Goal: Information Seeking & Learning: Check status

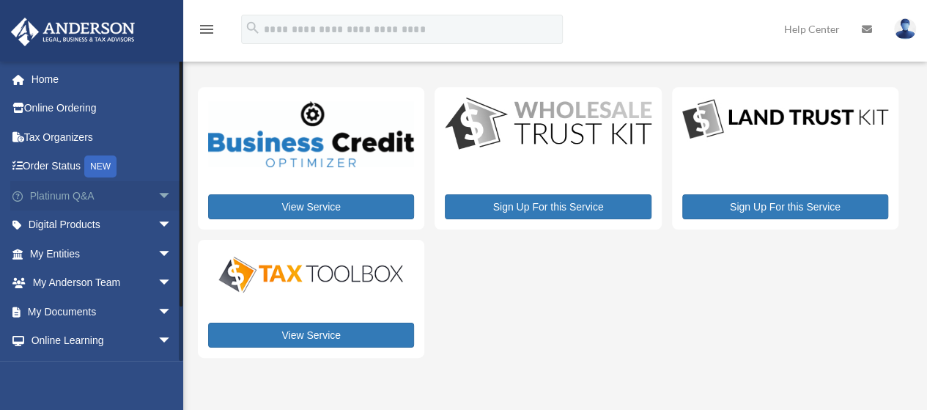
click at [70, 194] on link "Platinum Q&A arrow_drop_down" at bounding box center [102, 195] width 184 height 29
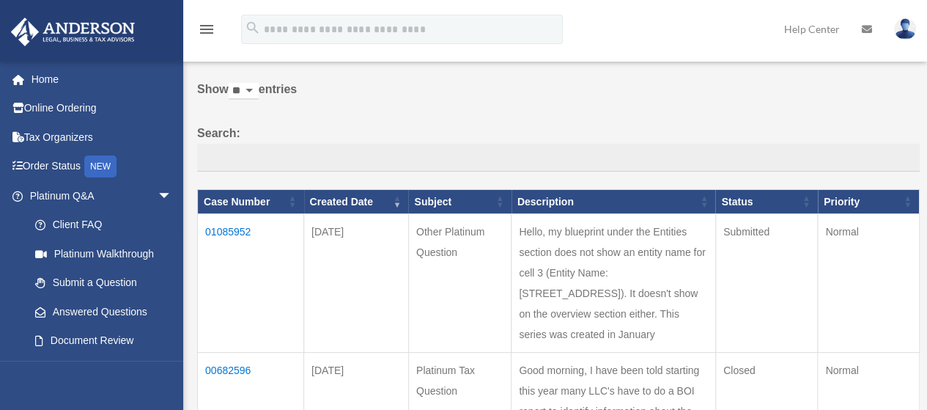
scroll to position [73, 0]
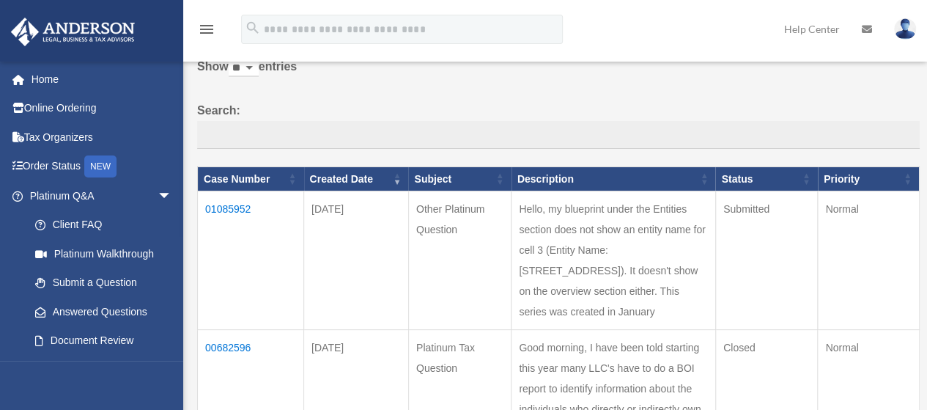
click at [220, 208] on td "01085952" at bounding box center [251, 260] width 106 height 139
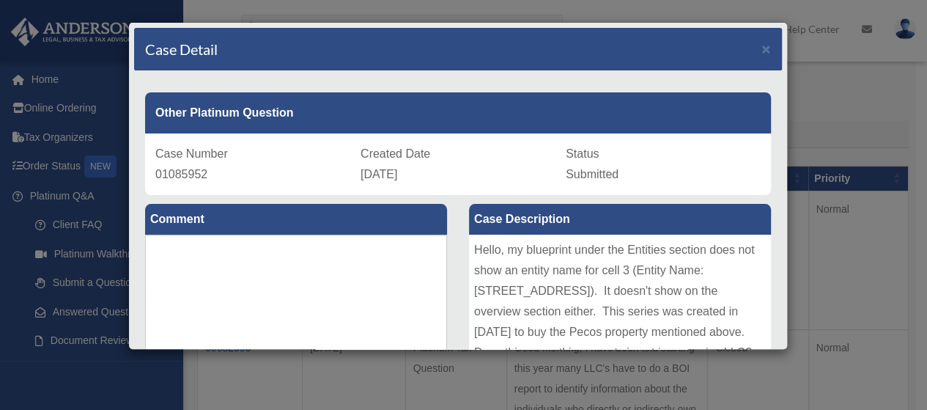
click at [558, 34] on div "Case Detail ×" at bounding box center [458, 49] width 648 height 43
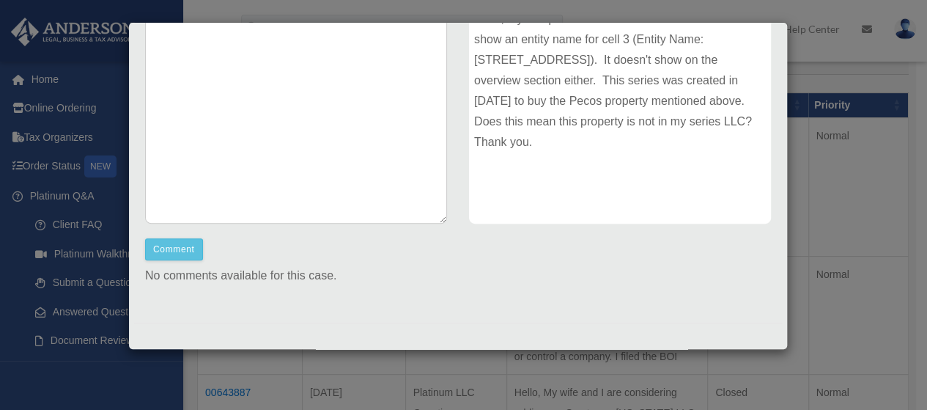
scroll to position [0, 0]
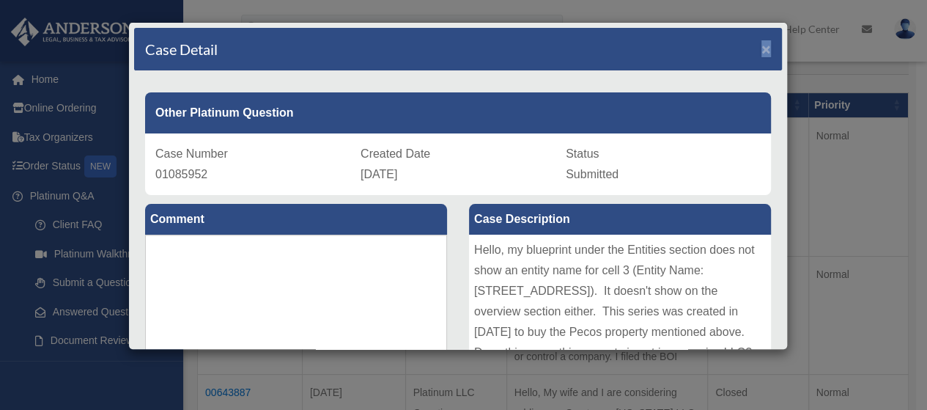
click at [762, 48] on span "×" at bounding box center [767, 48] width 10 height 17
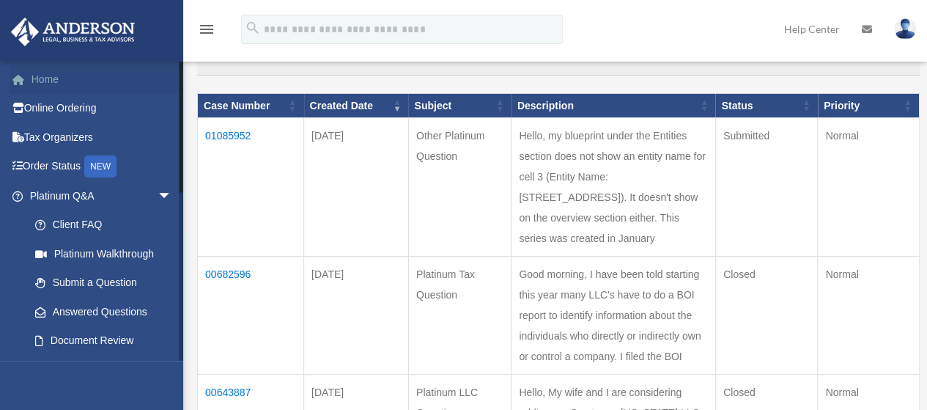
click at [47, 77] on link "Home" at bounding box center [102, 79] width 184 height 29
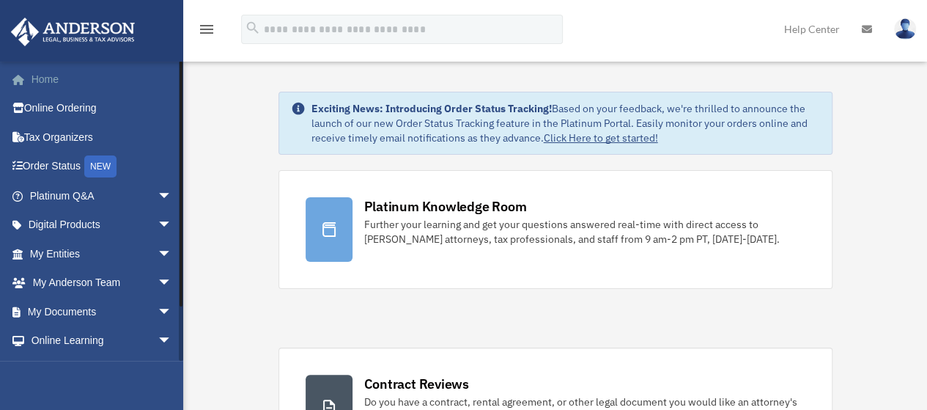
click at [39, 85] on link "Home" at bounding box center [102, 79] width 184 height 29
